Goal: Use online tool/utility: Utilize a website feature to perform a specific function

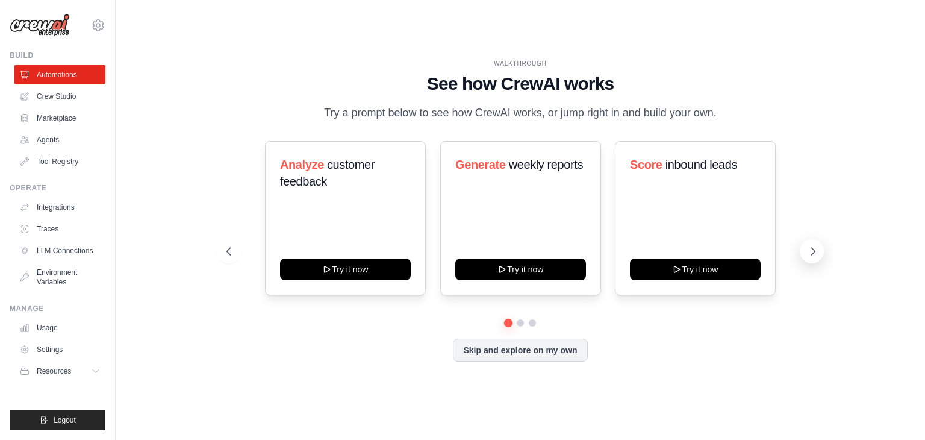
click at [814, 251] on icon at bounding box center [813, 251] width 12 height 12
click at [818, 252] on icon at bounding box center [813, 251] width 12 height 12
click at [819, 253] on button at bounding box center [812, 251] width 24 height 24
click at [508, 354] on button "Skip and explore on my own" at bounding box center [520, 348] width 134 height 23
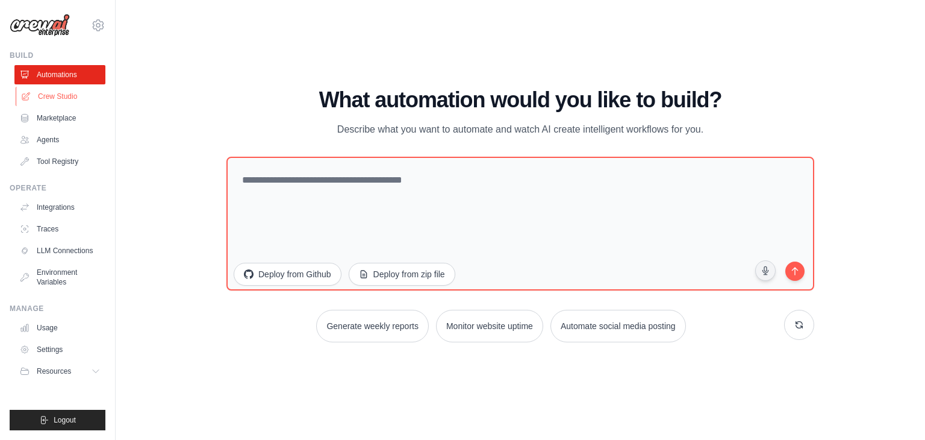
click at [53, 93] on link "Crew Studio" at bounding box center [61, 96] width 91 height 19
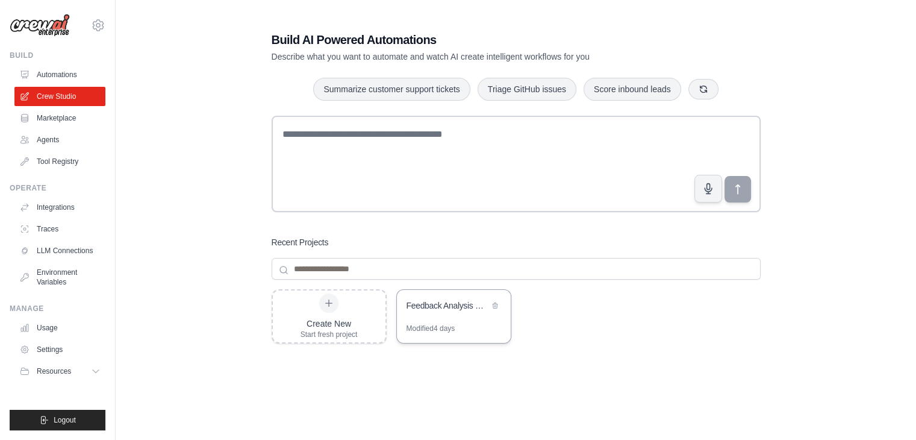
click at [463, 317] on div "Feedback Analysis & Product Insights" at bounding box center [454, 307] width 114 height 34
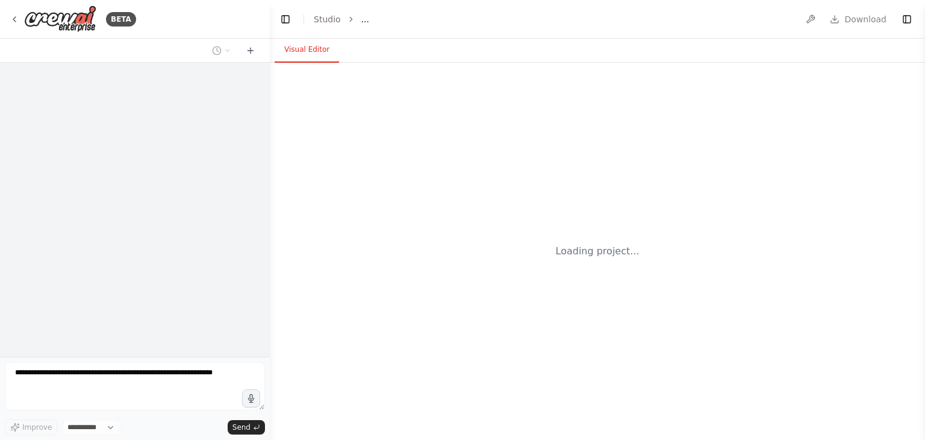
select select "****"
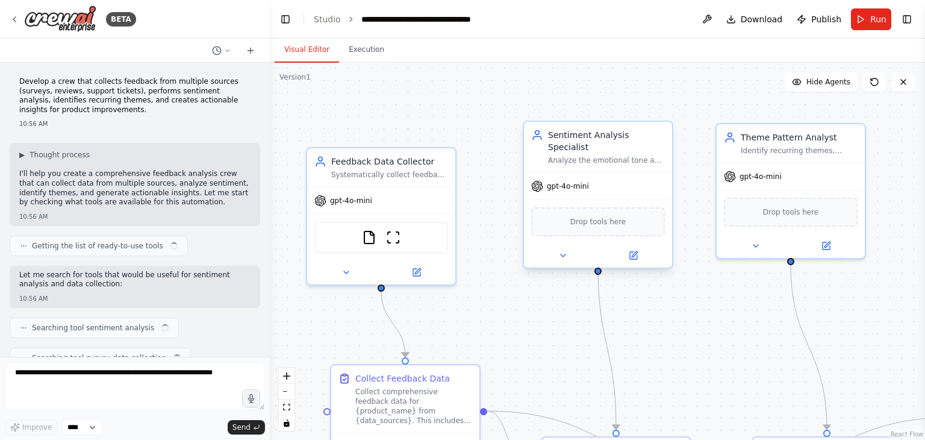
scroll to position [1549, 0]
